Goal: Participate in discussion: Engage in conversation with other users on a specific topic

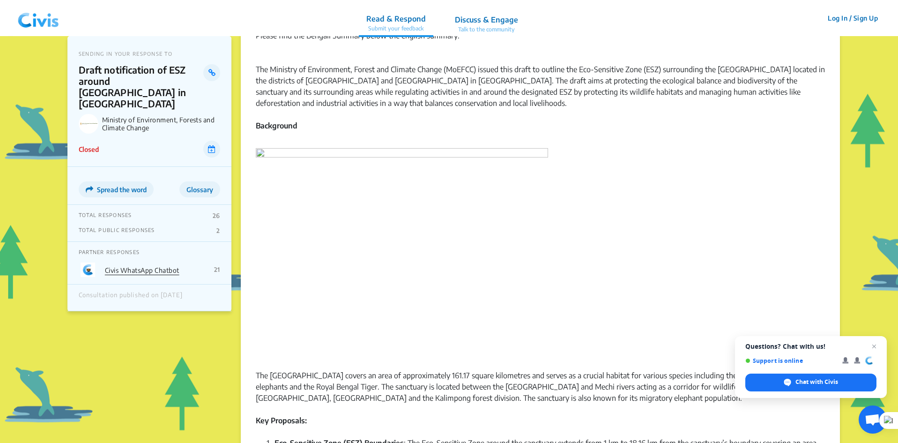
scroll to position [47, 0]
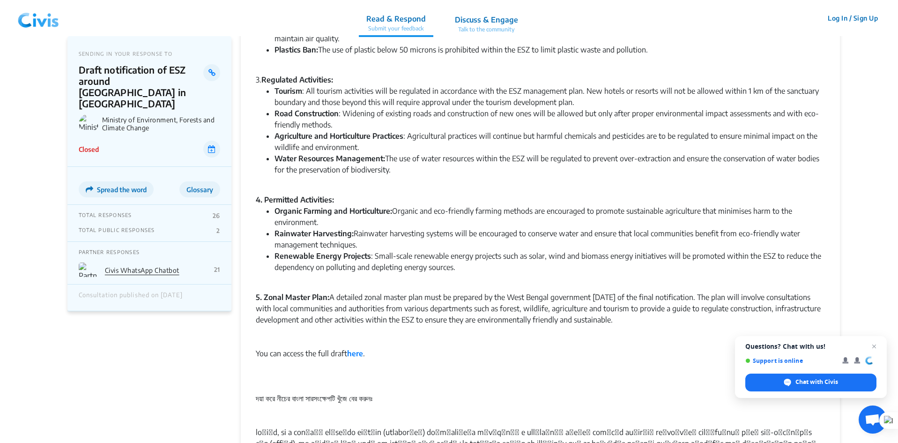
scroll to position [409, 0]
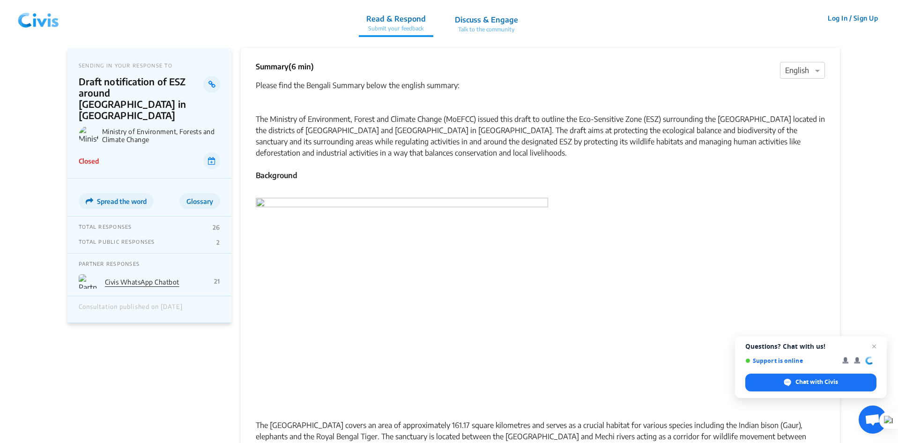
click at [108, 89] on p "Draft notification of ESZ around [GEOGRAPHIC_DATA] in [GEOGRAPHIC_DATA]" at bounding box center [141, 98] width 125 height 45
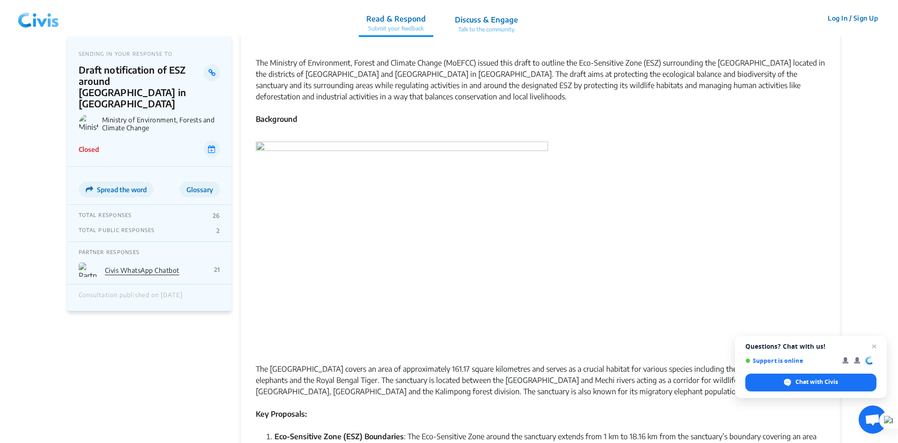
scroll to position [187, 0]
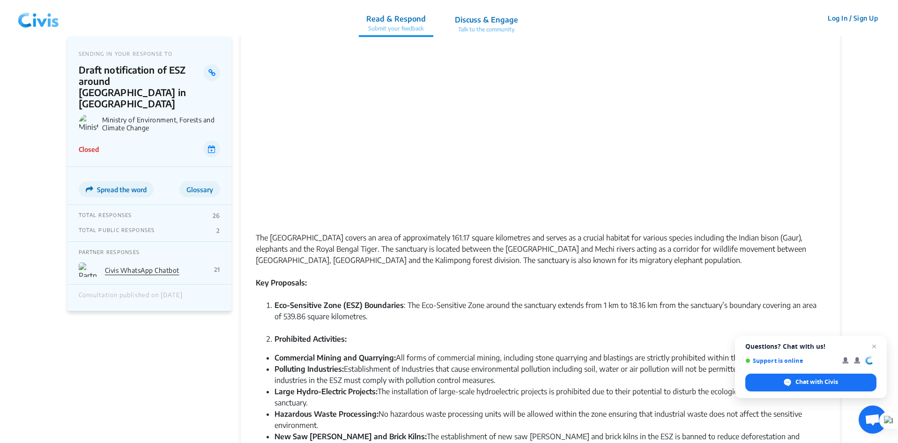
drag, startPoint x: 874, startPoint y: 345, endPoint x: 860, endPoint y: 345, distance: 15.0
click at [874, 345] on span "Open chat" at bounding box center [873, 346] width 11 height 11
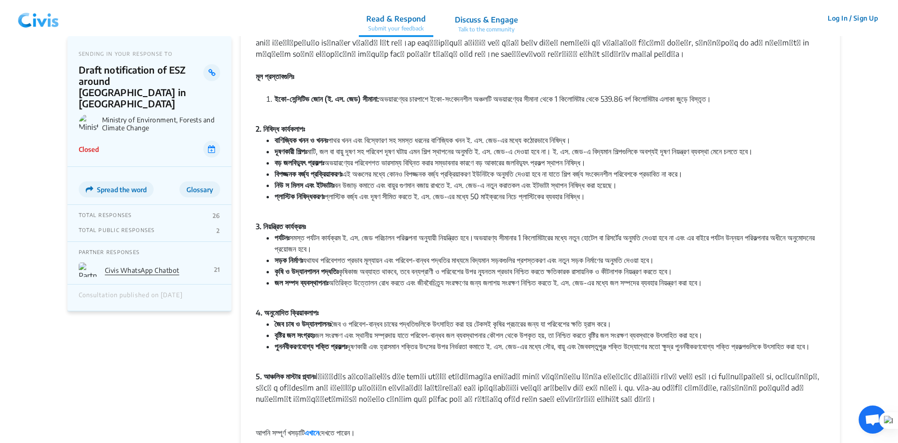
scroll to position [1065, 0]
